Goal: Information Seeking & Learning: Learn about a topic

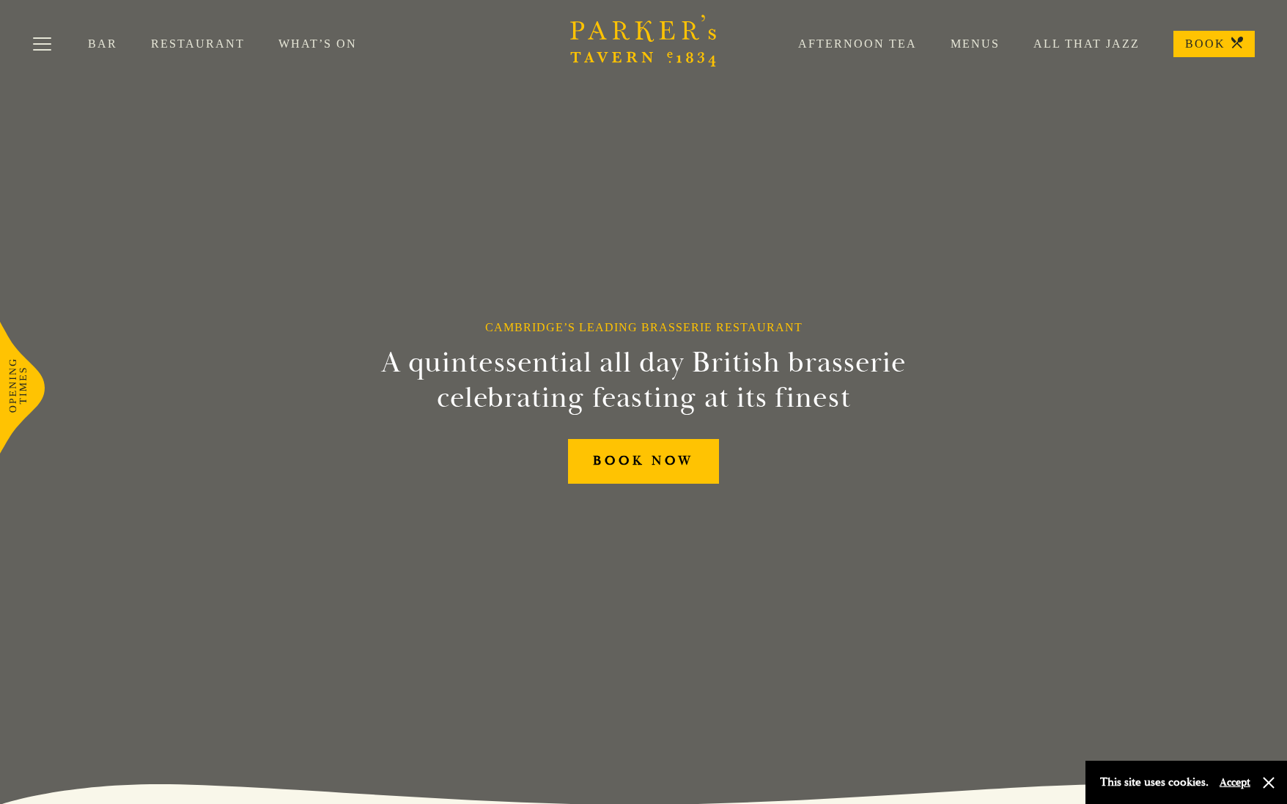
click at [219, 44] on link "Restaurant" at bounding box center [215, 44] width 128 height 15
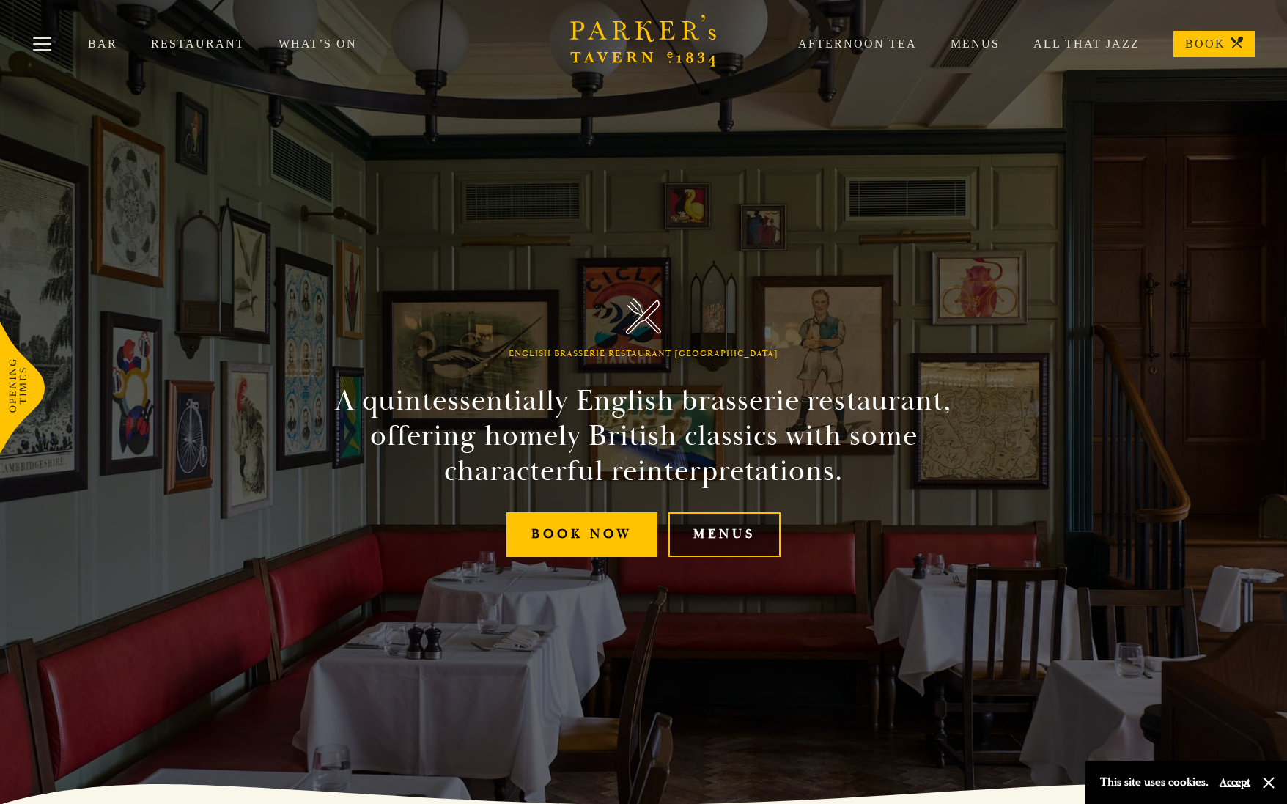
click at [737, 533] on link "Menus" at bounding box center [724, 534] width 112 height 45
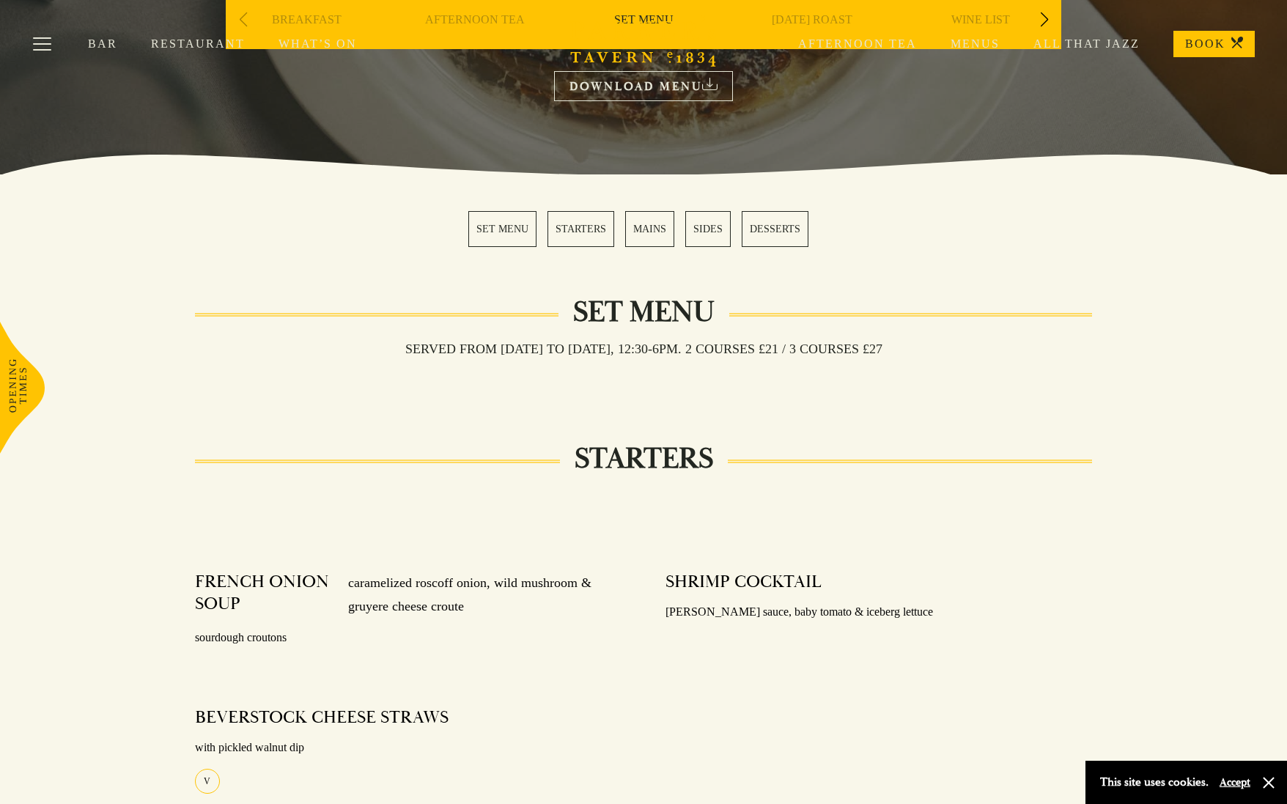
scroll to position [220, 0]
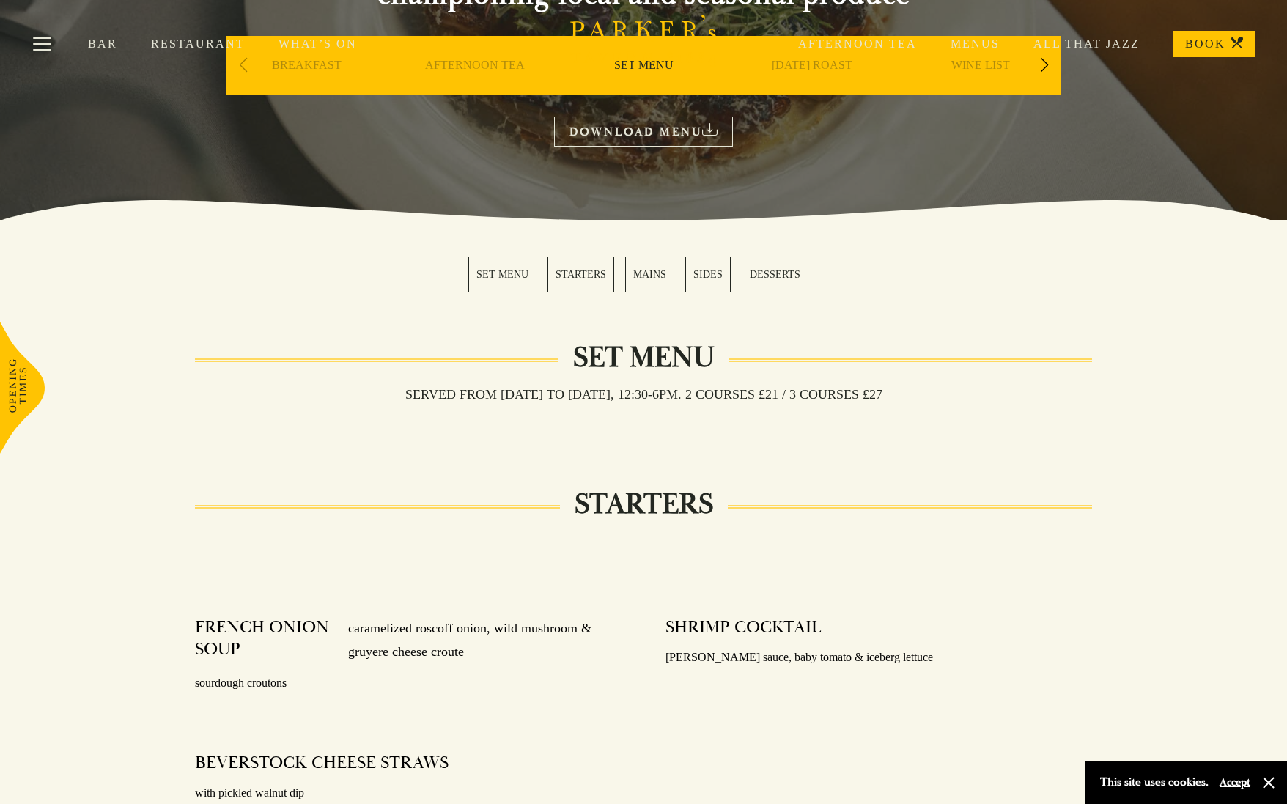
click at [629, 277] on link "MAINS" at bounding box center [649, 275] width 49 height 36
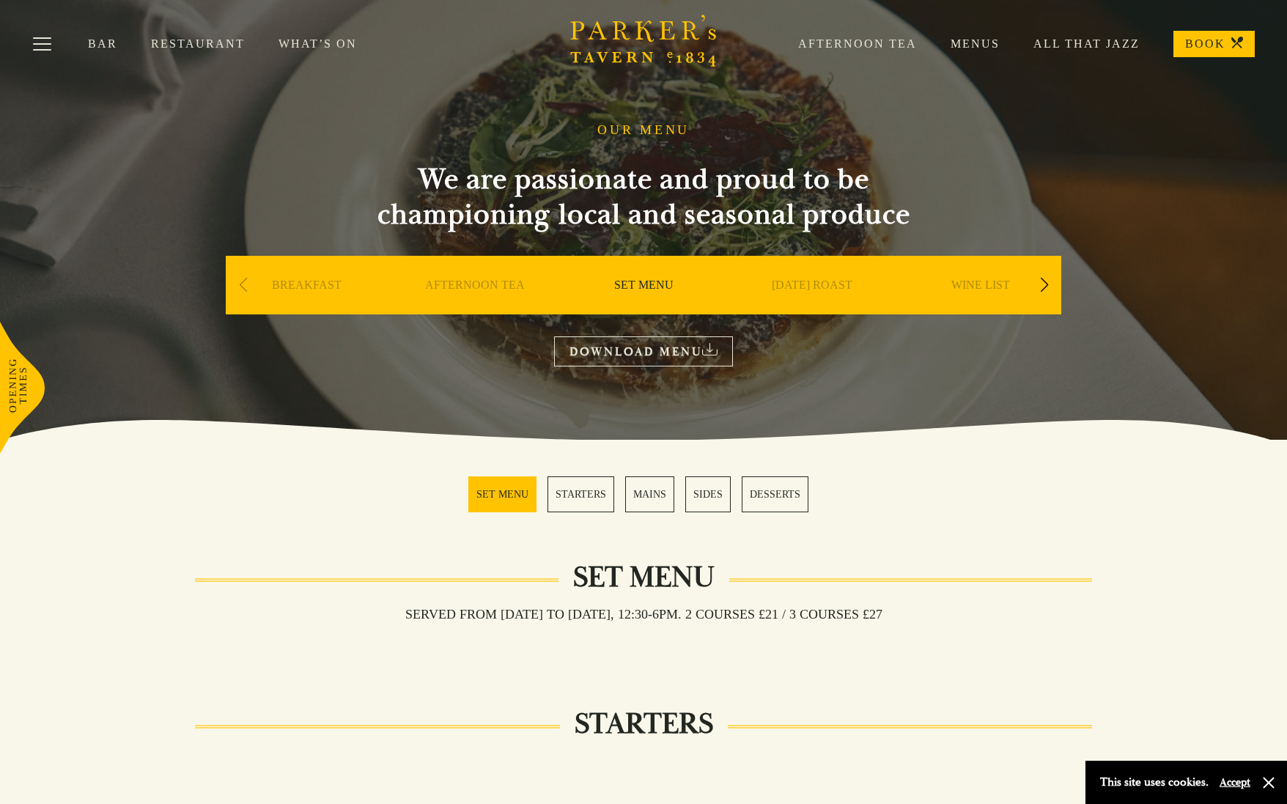
click at [995, 54] on div "Afternoon Tea Menus All That Jazz BOOK" at bounding box center [1009, 44] width 490 height 26
click at [982, 44] on link "Menus" at bounding box center [958, 44] width 83 height 15
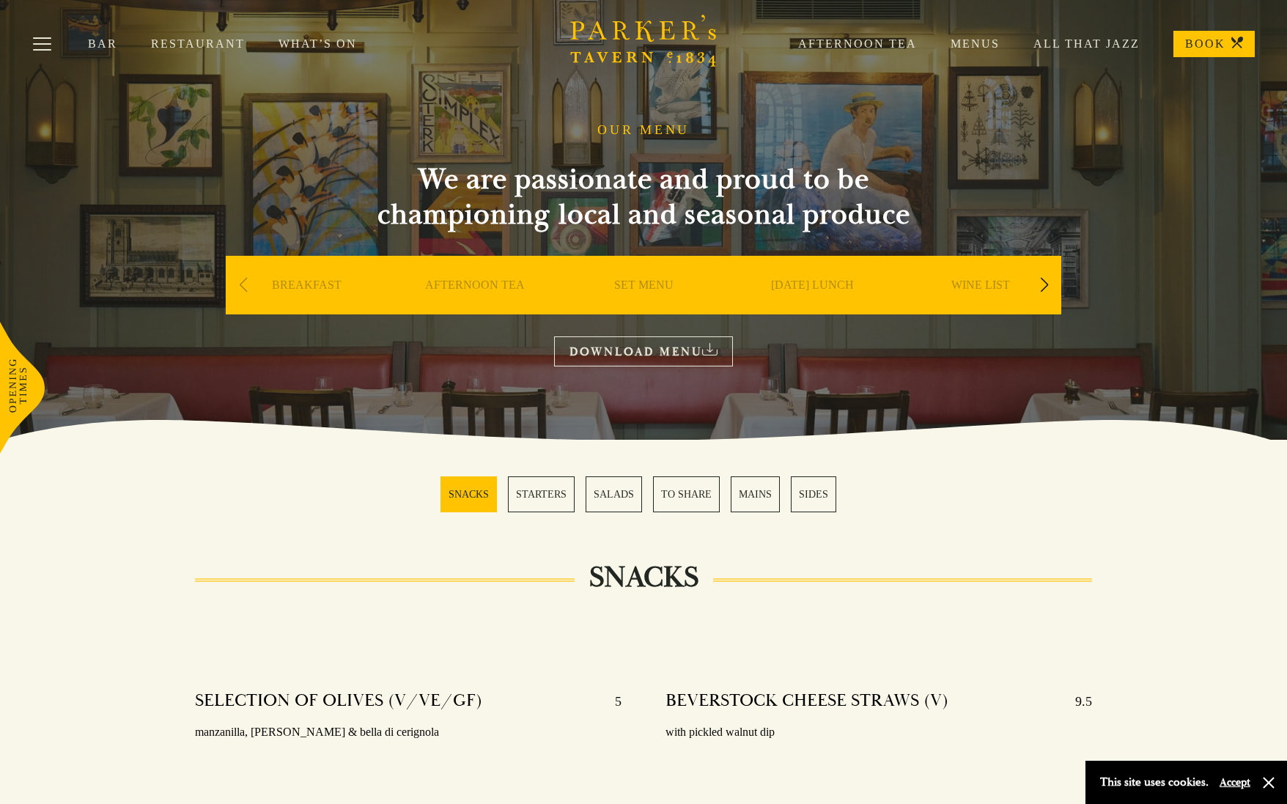
click at [1236, 784] on button "Accept" at bounding box center [1235, 782] width 31 height 14
click at [762, 493] on link "MAINS" at bounding box center [755, 494] width 49 height 36
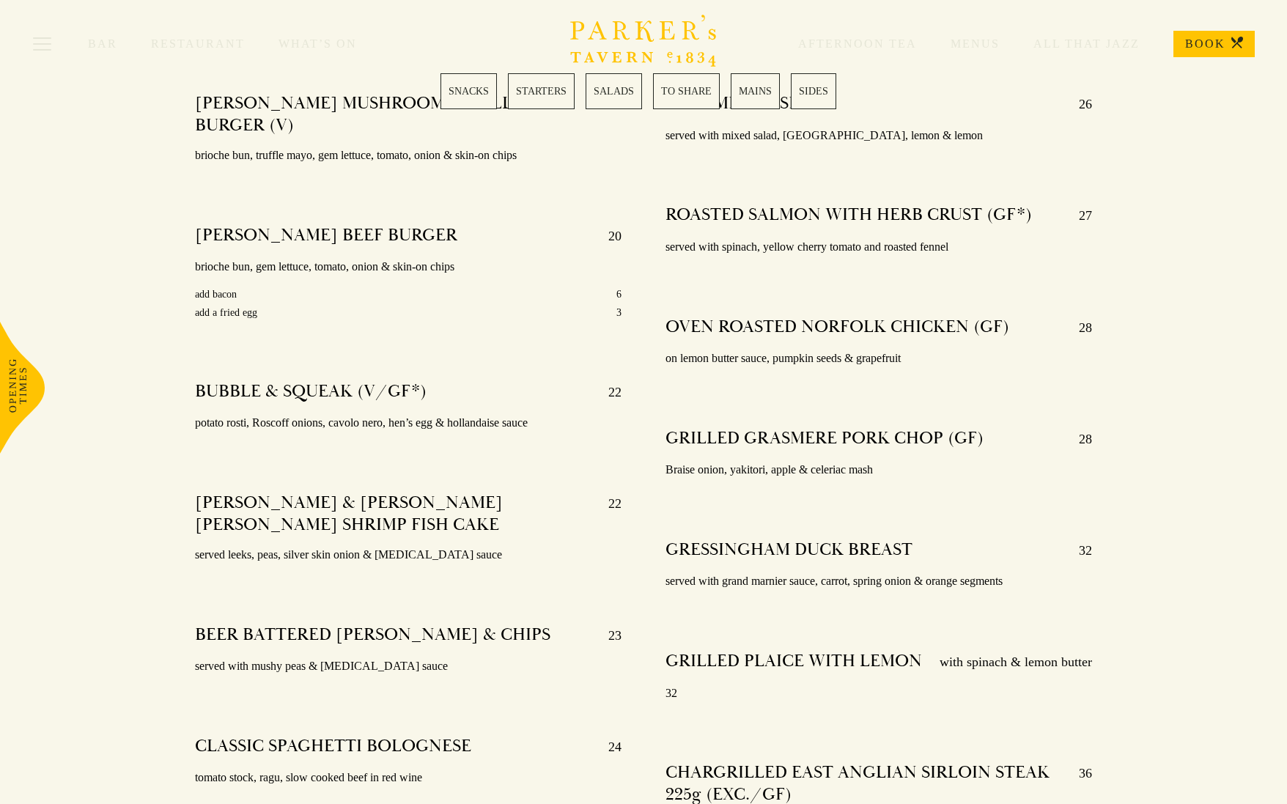
scroll to position [2423, 0]
